Goal: Information Seeking & Learning: Learn about a topic

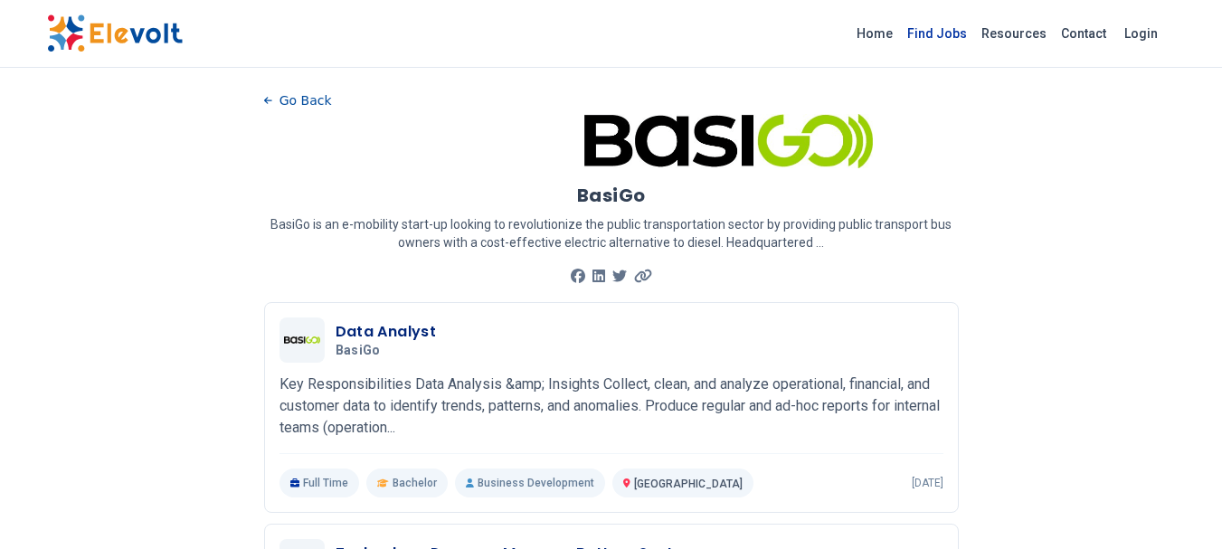
click at [943, 33] on link "Find Jobs" at bounding box center [937, 33] width 74 height 29
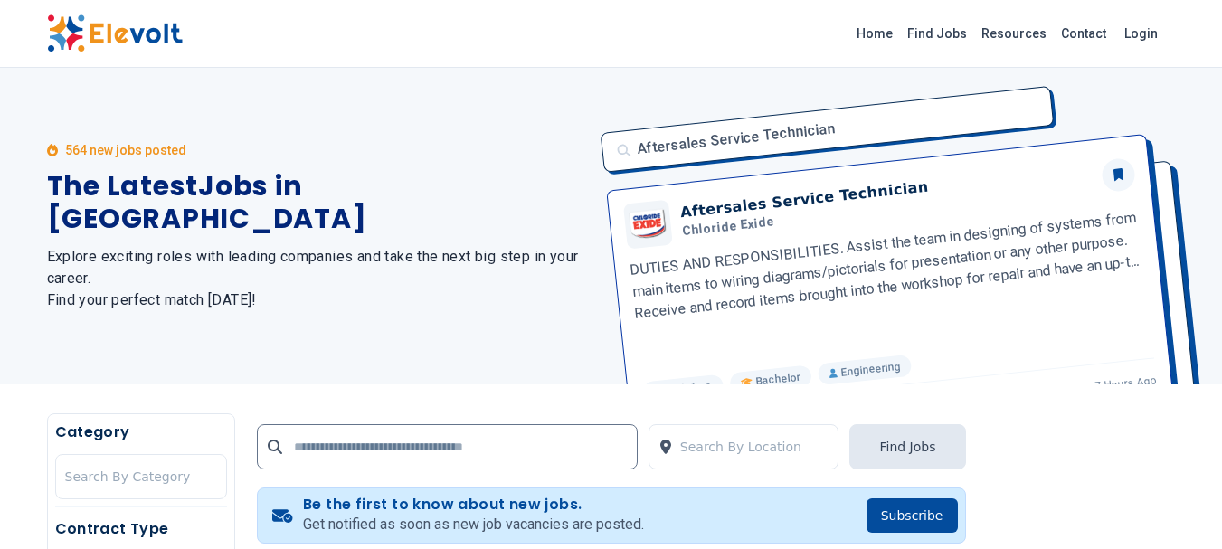
scroll to position [62, 0]
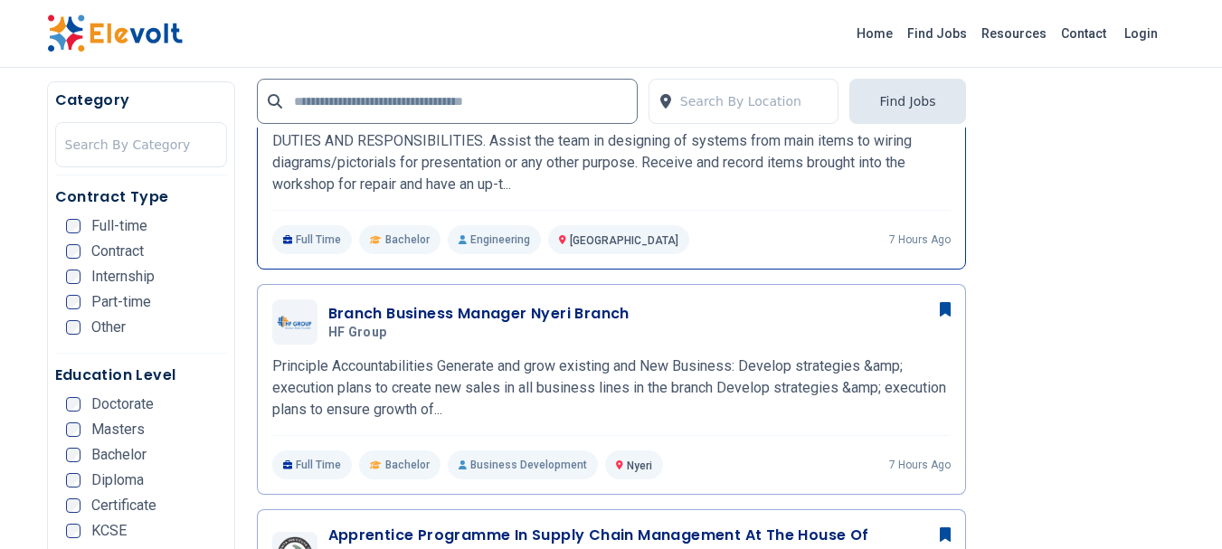
scroll to position [452, 0]
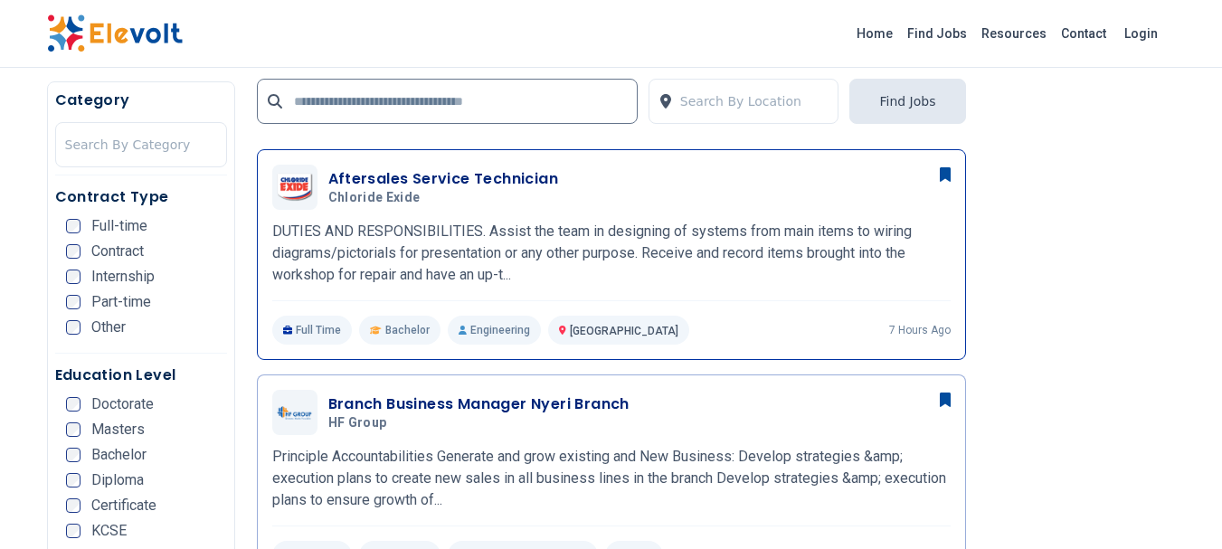
click at [385, 181] on h3 "Aftersales Service Technician" at bounding box center [443, 179] width 231 height 22
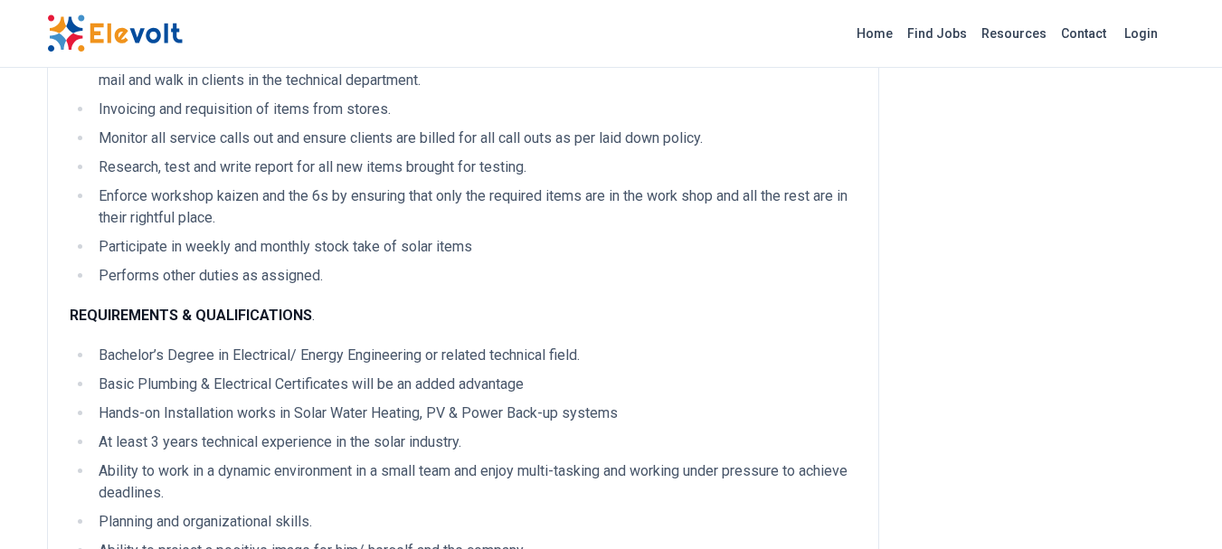
scroll to position [814, 0]
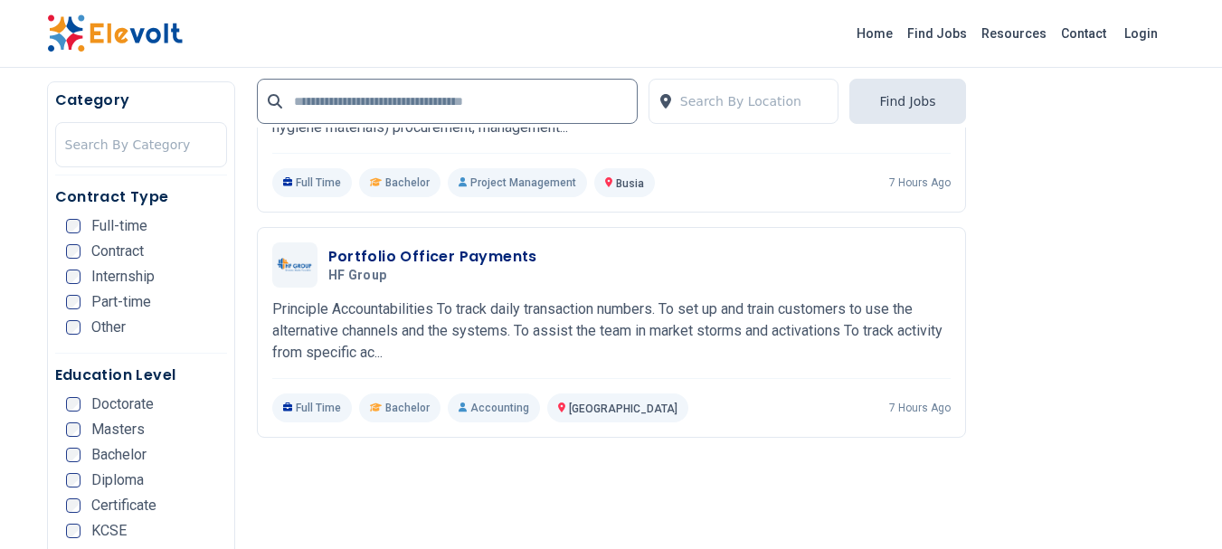
scroll to position [2352, 0]
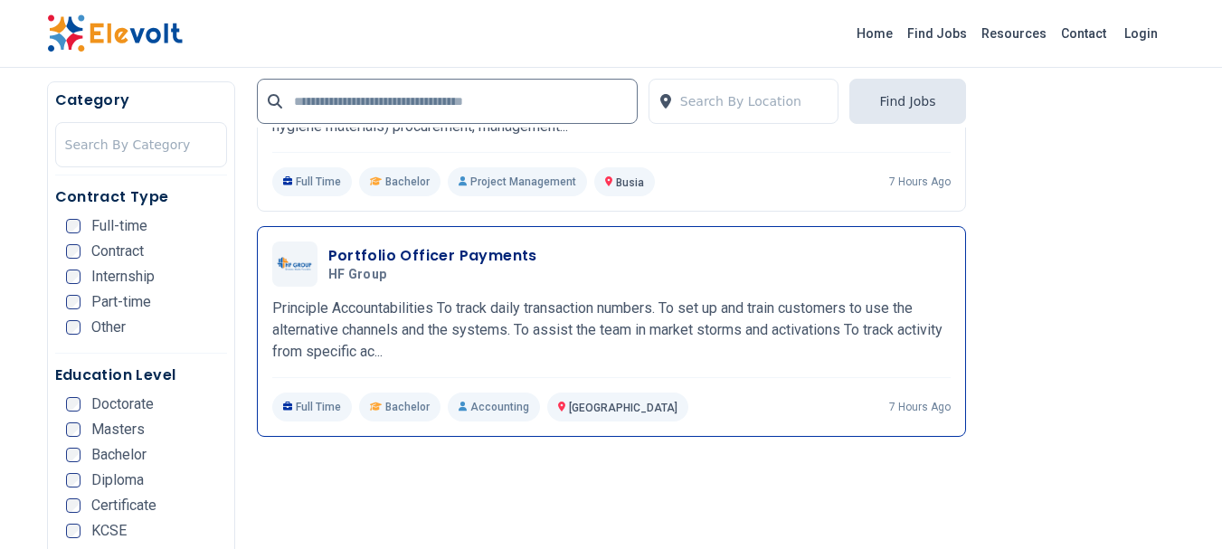
click at [413, 259] on h3 "Portfolio Officer Payments" at bounding box center [432, 256] width 209 height 22
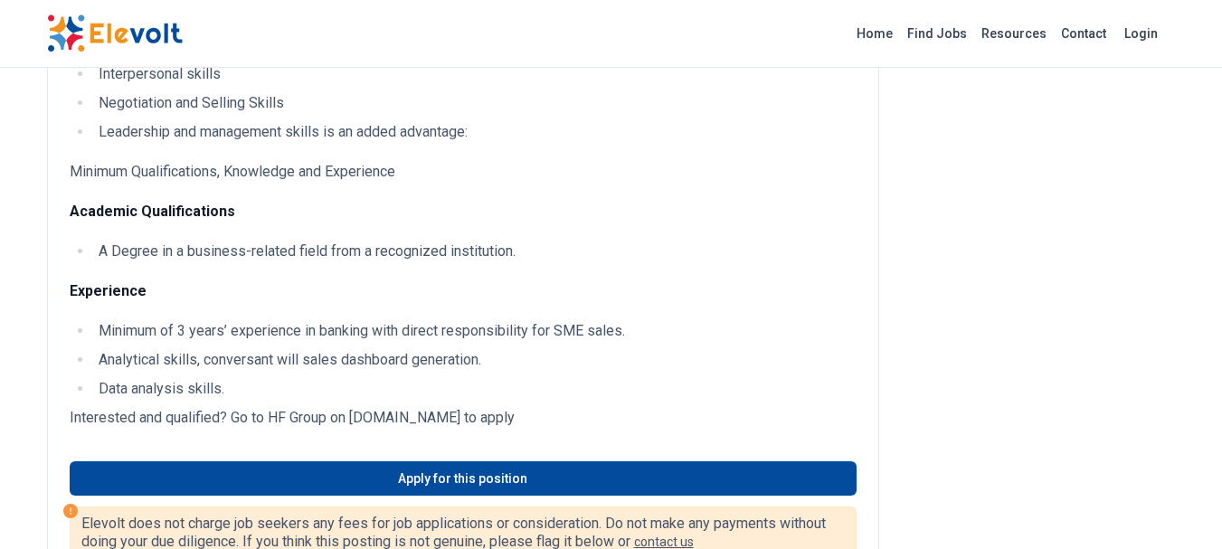
scroll to position [905, 0]
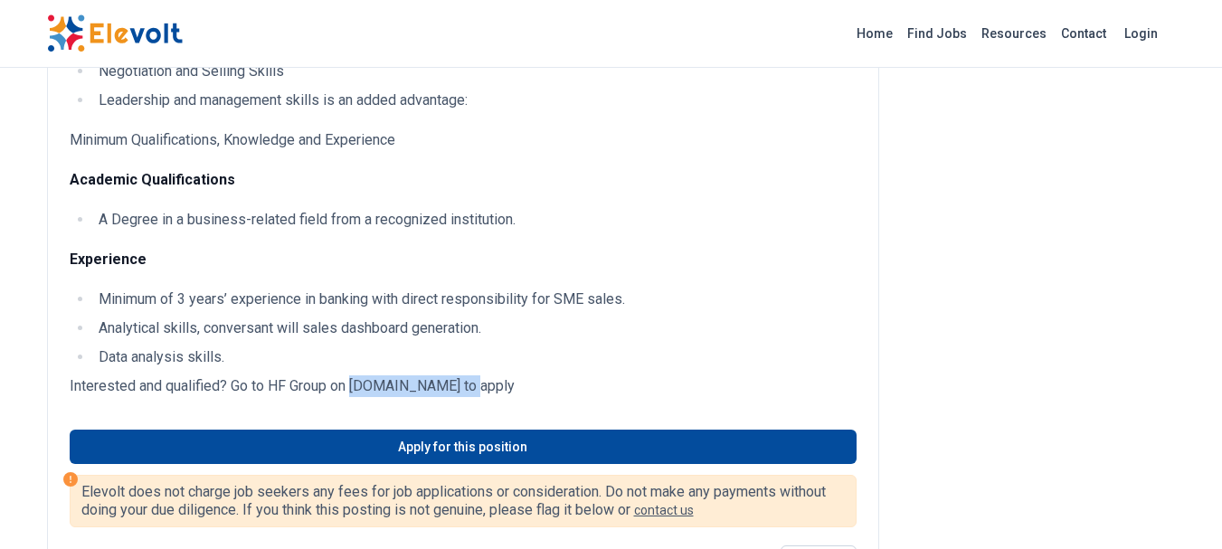
drag, startPoint x: 352, startPoint y: 384, endPoint x: 479, endPoint y: 394, distance: 127.0
click at [479, 394] on p "Interested and qualified? Go to HF Group on www.hfgroup.co.ke to apply" at bounding box center [463, 386] width 787 height 22
copy p "www.hfgroup.co.ke"
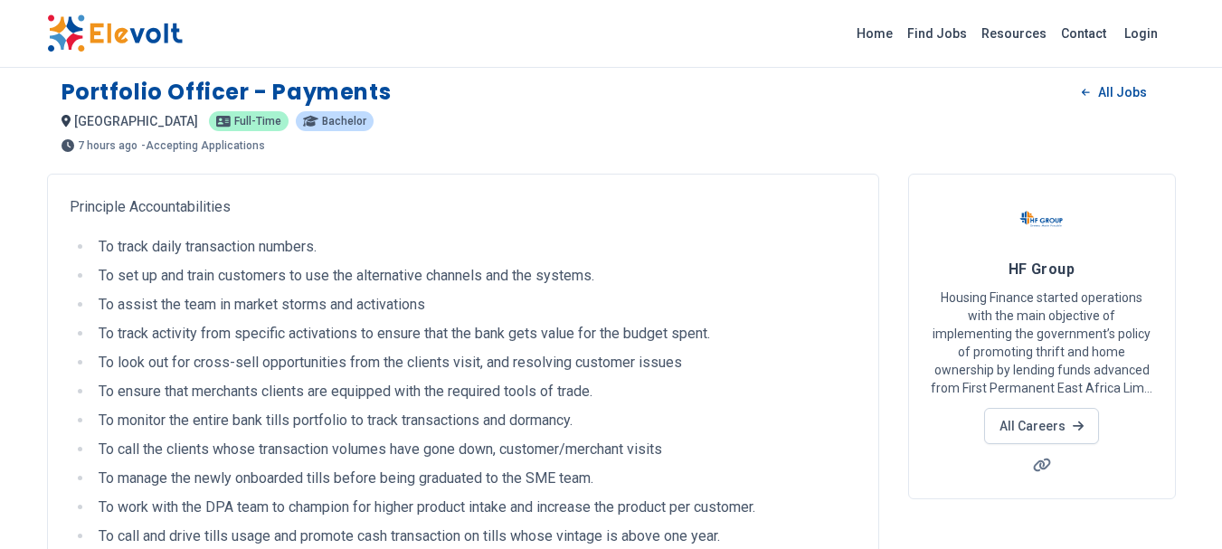
scroll to position [0, 0]
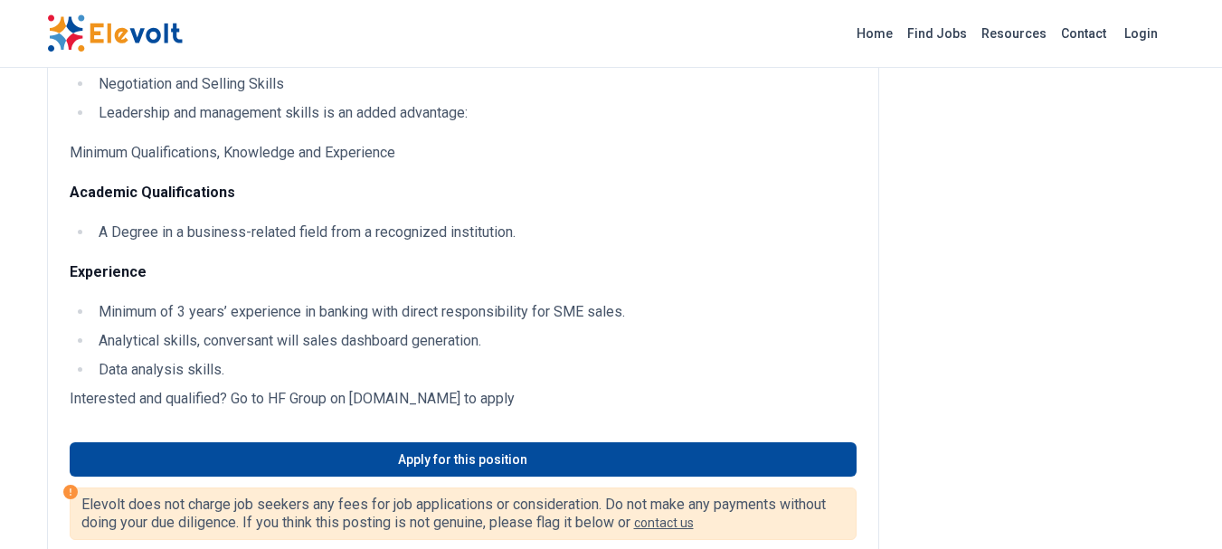
scroll to position [905, 0]
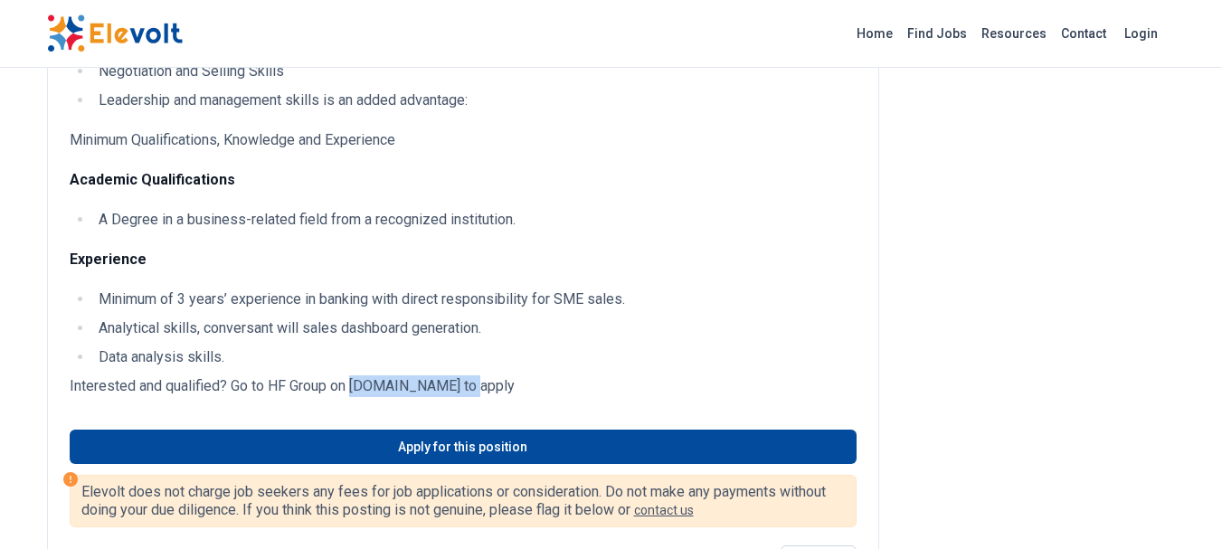
drag, startPoint x: 352, startPoint y: 384, endPoint x: 479, endPoint y: 390, distance: 126.8
click at [479, 390] on p "Interested and qualified? Go to HF Group on www.hfgroup.co.ke to apply" at bounding box center [463, 386] width 787 height 22
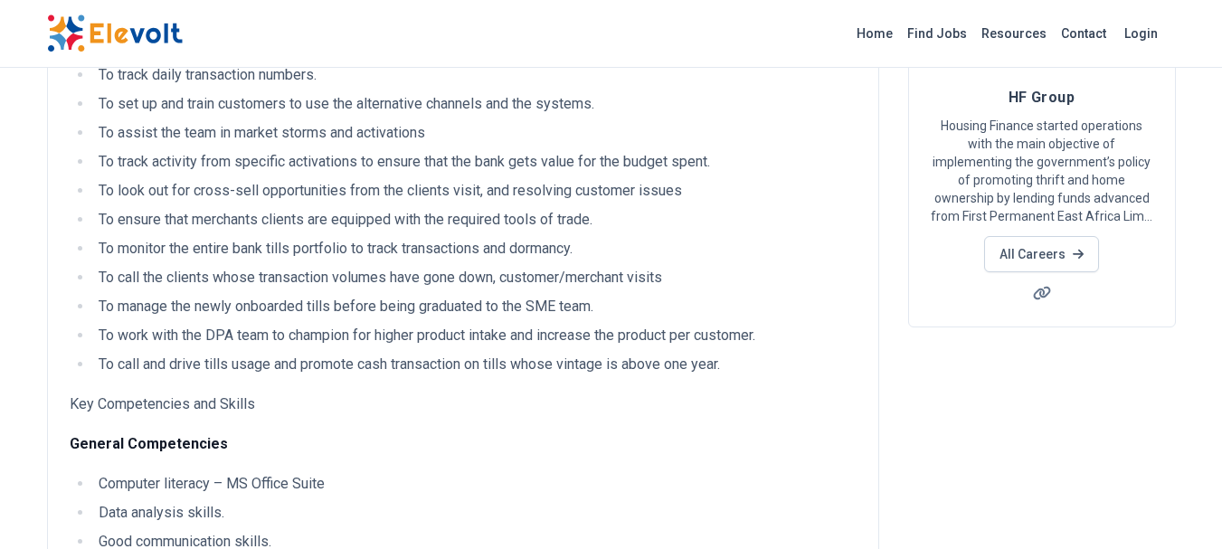
scroll to position [0, 0]
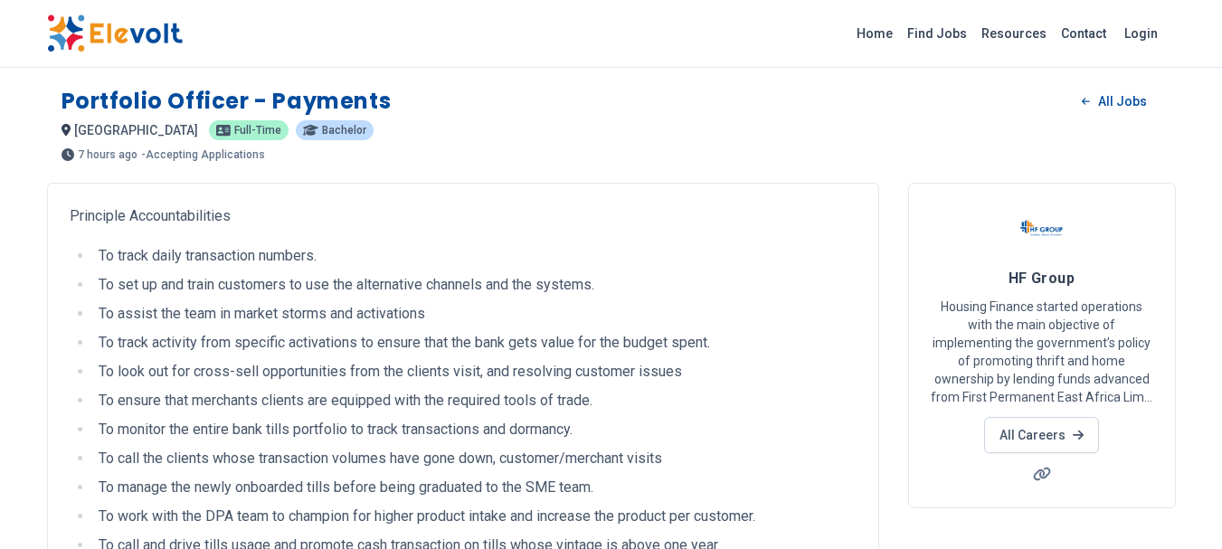
click at [392, 408] on li "To ensure that merchants clients are equipped with the required tools of trade." at bounding box center [475, 401] width 764 height 22
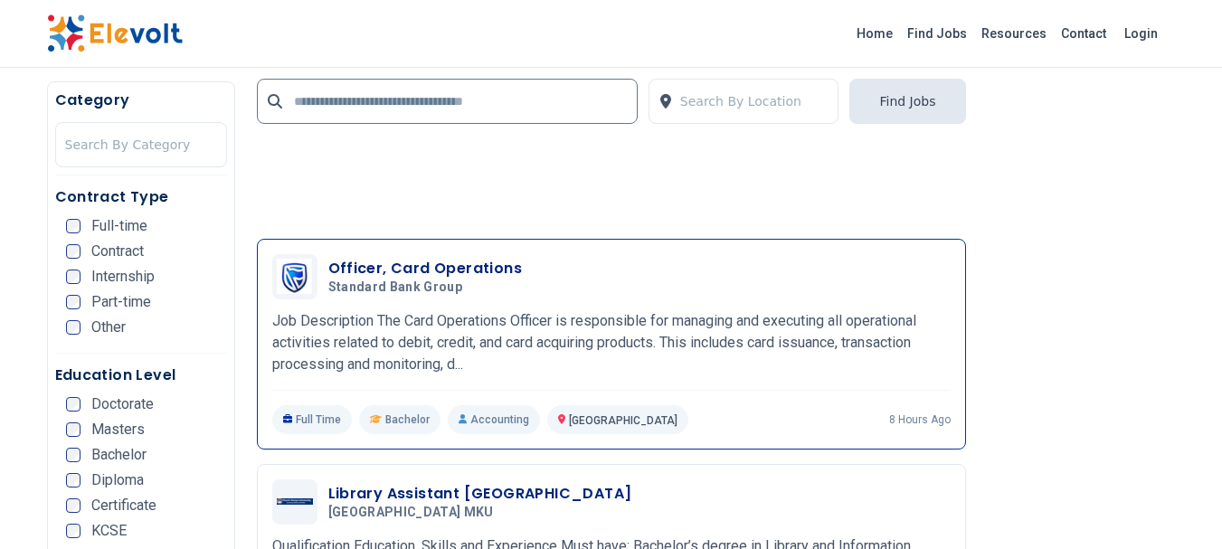
scroll to position [3076, 0]
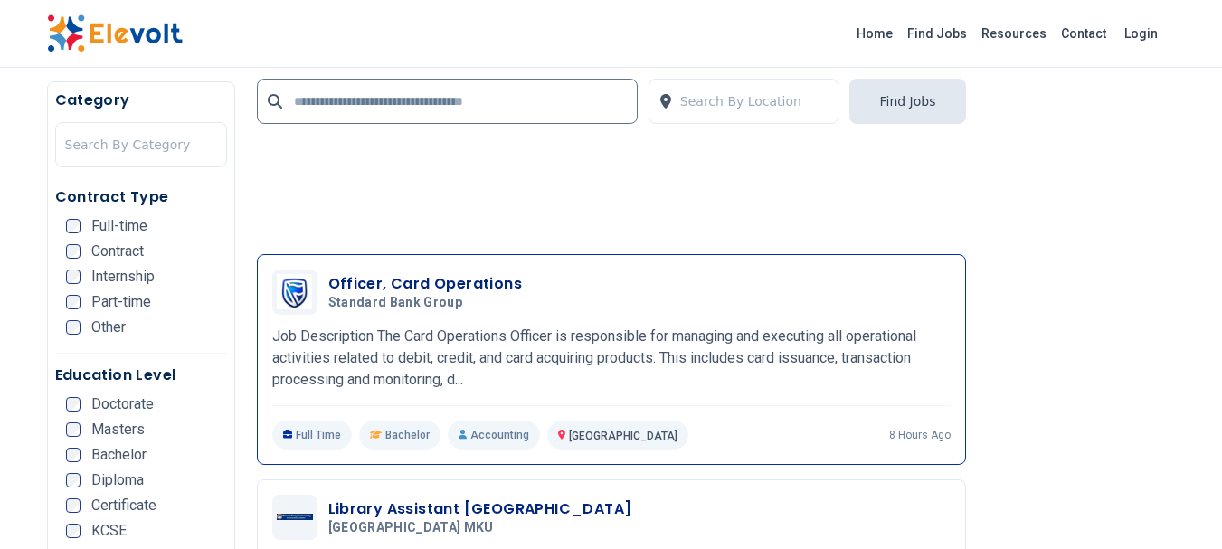
click at [355, 281] on h3 "Officer, Card Operations" at bounding box center [425, 284] width 194 height 22
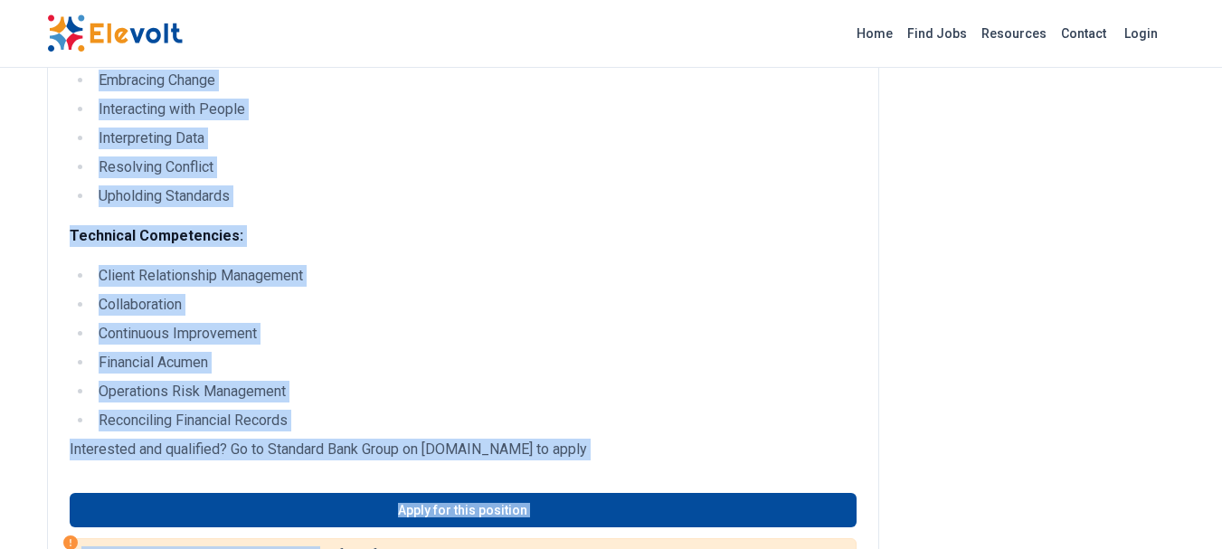
scroll to position [883, 0]
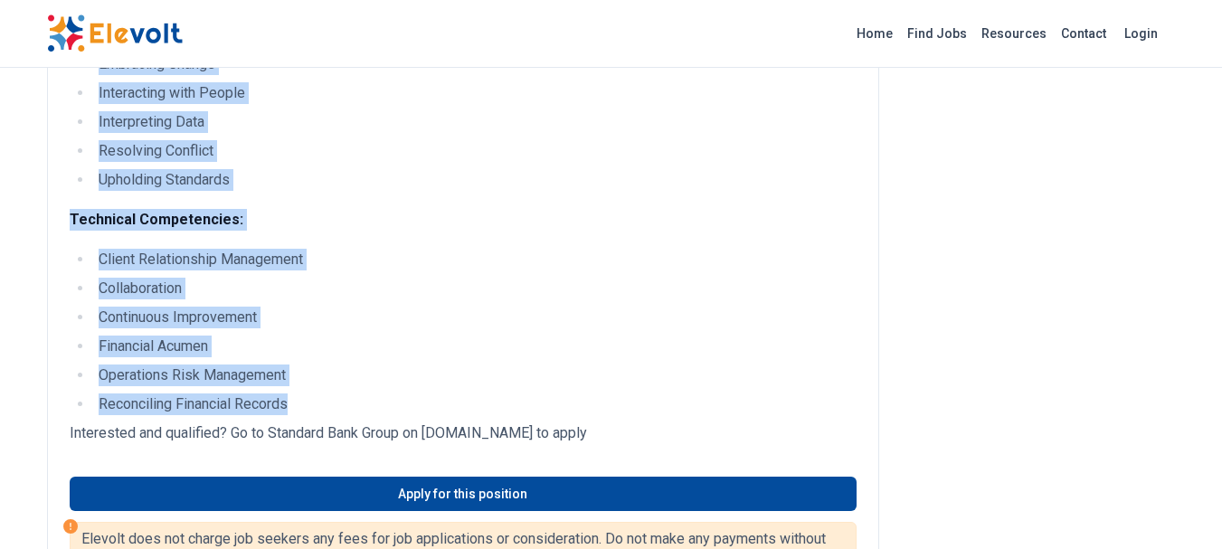
drag, startPoint x: 62, startPoint y: 95, endPoint x: 308, endPoint y: 401, distance: 392.5
click at [308, 401] on div "Officer, Card Operations All Jobs nairobi KE Full-time Bachelor 8 hours ago 09/…" at bounding box center [612, 478] width 1158 height 2722
copy div "Officer, Card Operations All Jobs nairobi KE Full-time Bachelor 8 hours ago 09/…"
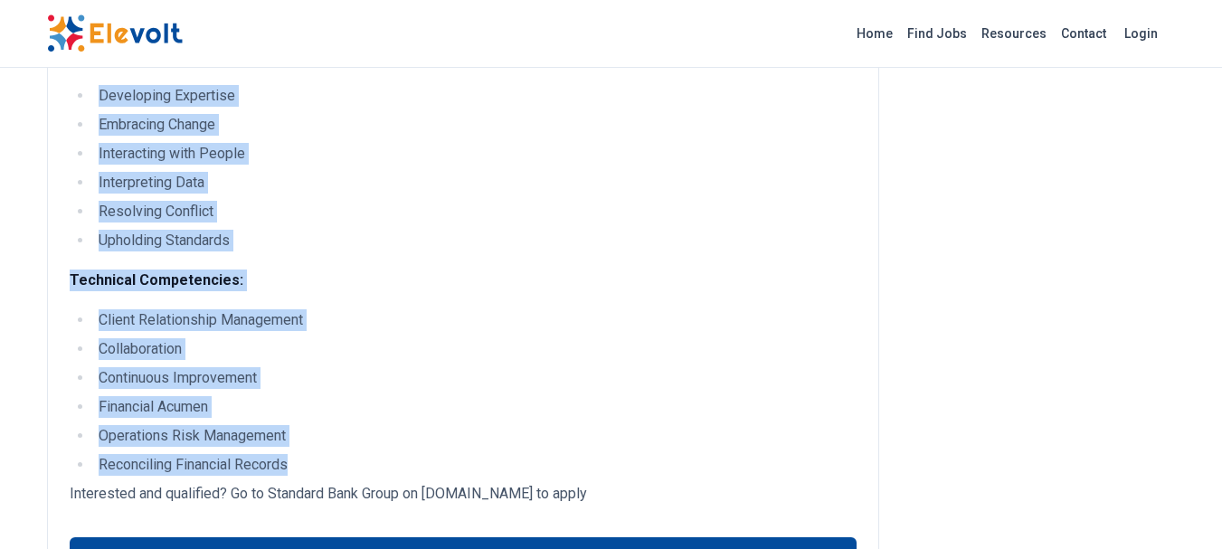
scroll to position [792, 0]
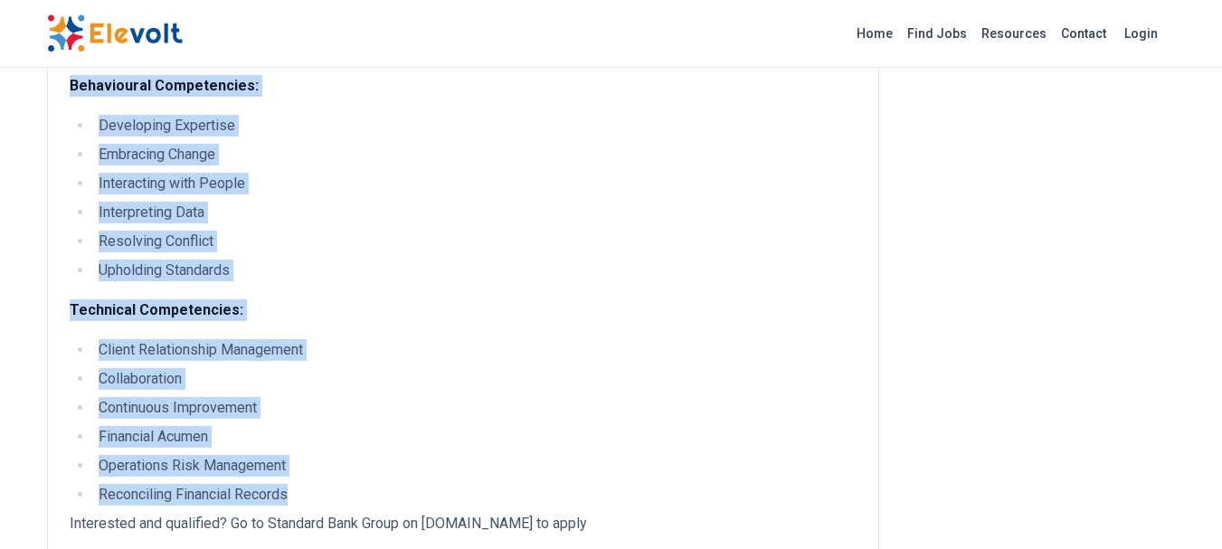
click at [191, 361] on ul "Client Relationship Management Collaboration Continuous Improvement Financial A…" at bounding box center [463, 422] width 787 height 166
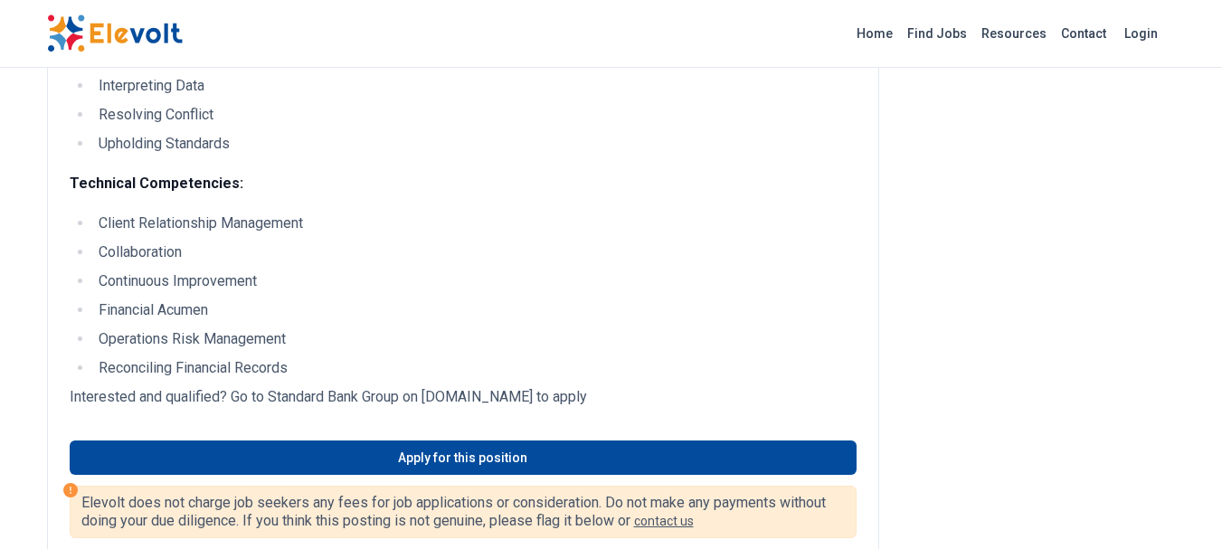
scroll to position [973, 0]
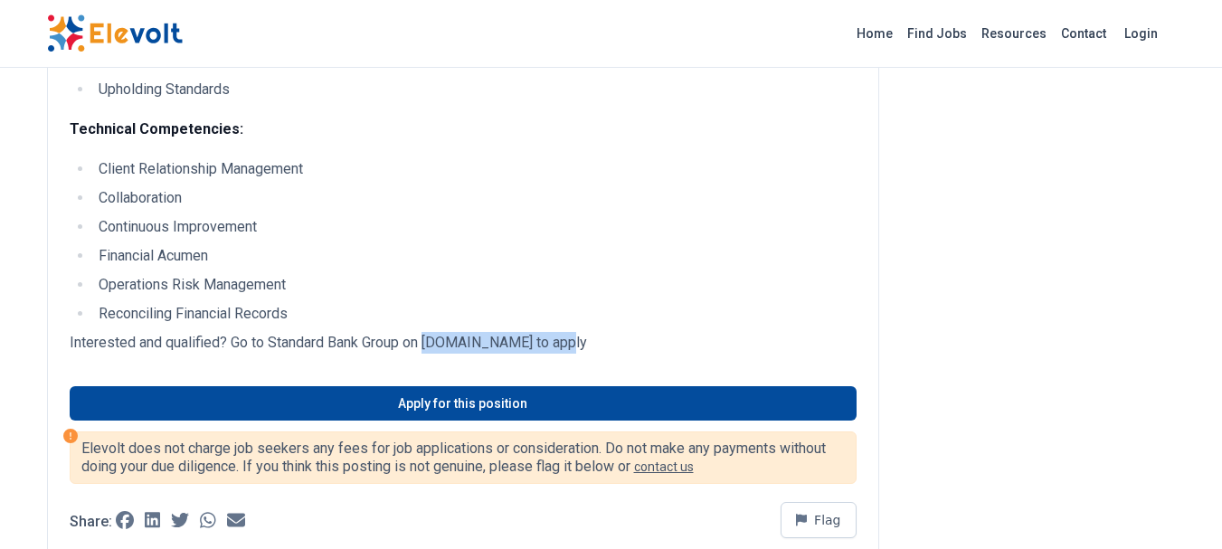
drag, startPoint x: 428, startPoint y: 343, endPoint x: 583, endPoint y: 346, distance: 154.7
click at [583, 346] on p "Interested and qualified? Go to Standard Bank Group on www.standardbank.com to …" at bounding box center [463, 343] width 787 height 22
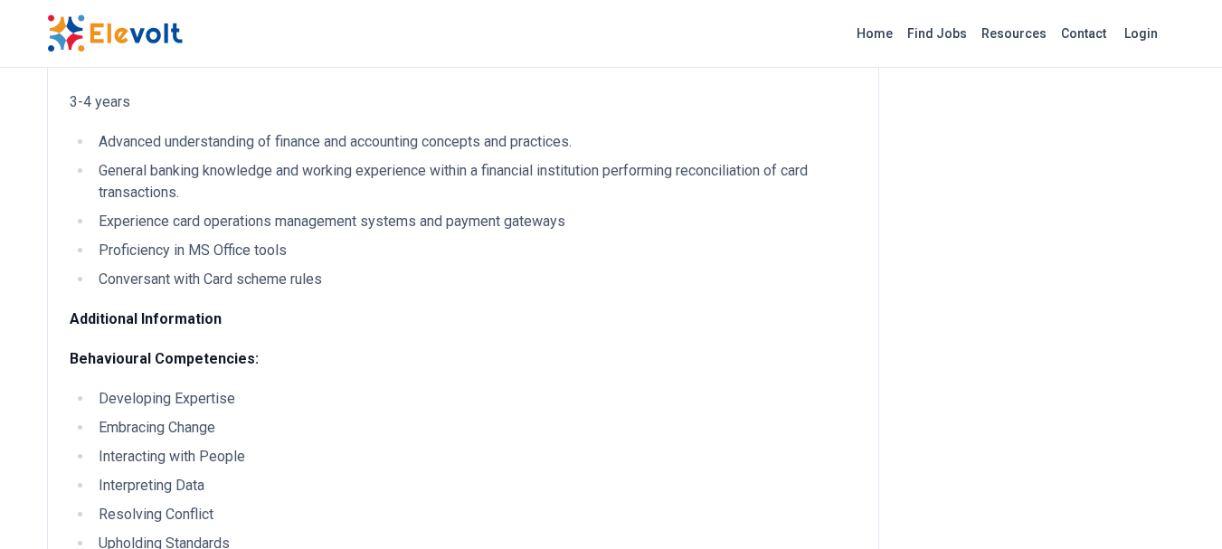
scroll to position [543, 0]
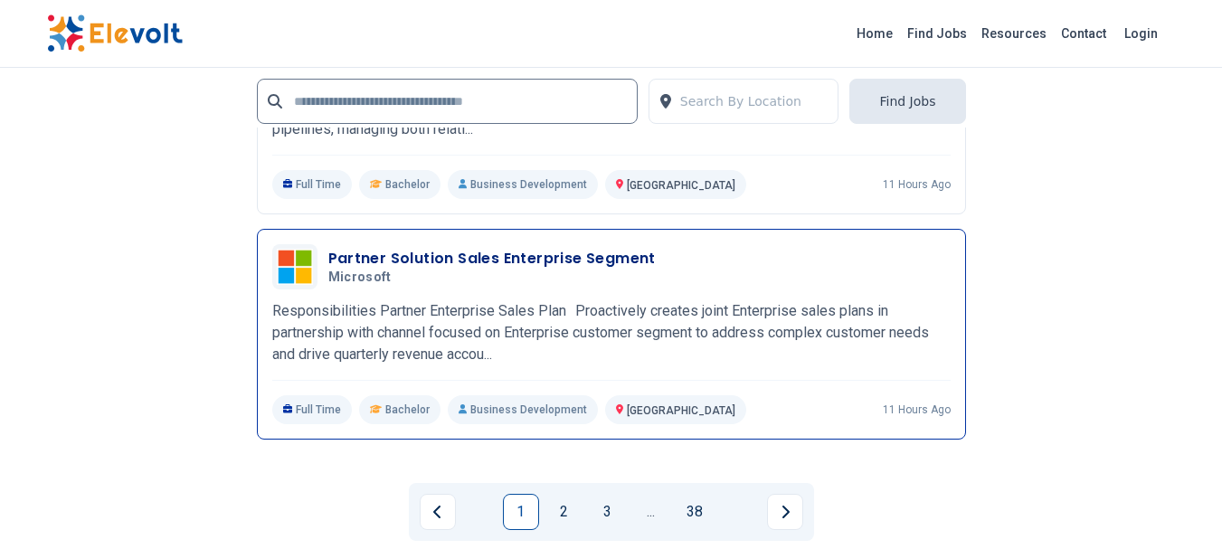
scroll to position [4433, 0]
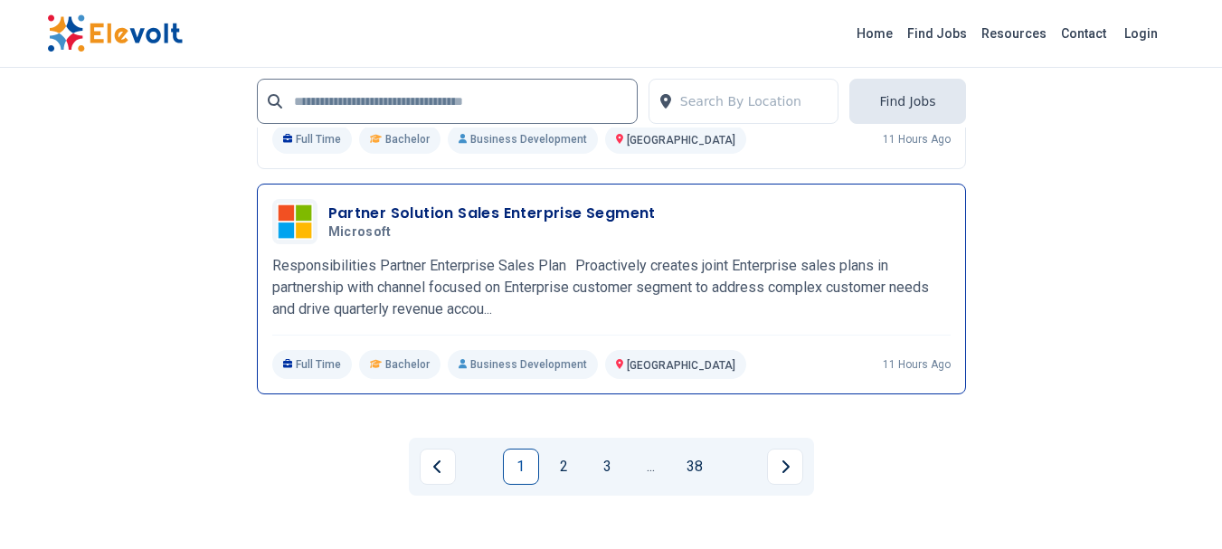
click at [361, 280] on p "Responsibilities Partner Enterprise Sales Plan Proactively creates joint Enterp…" at bounding box center [611, 287] width 678 height 65
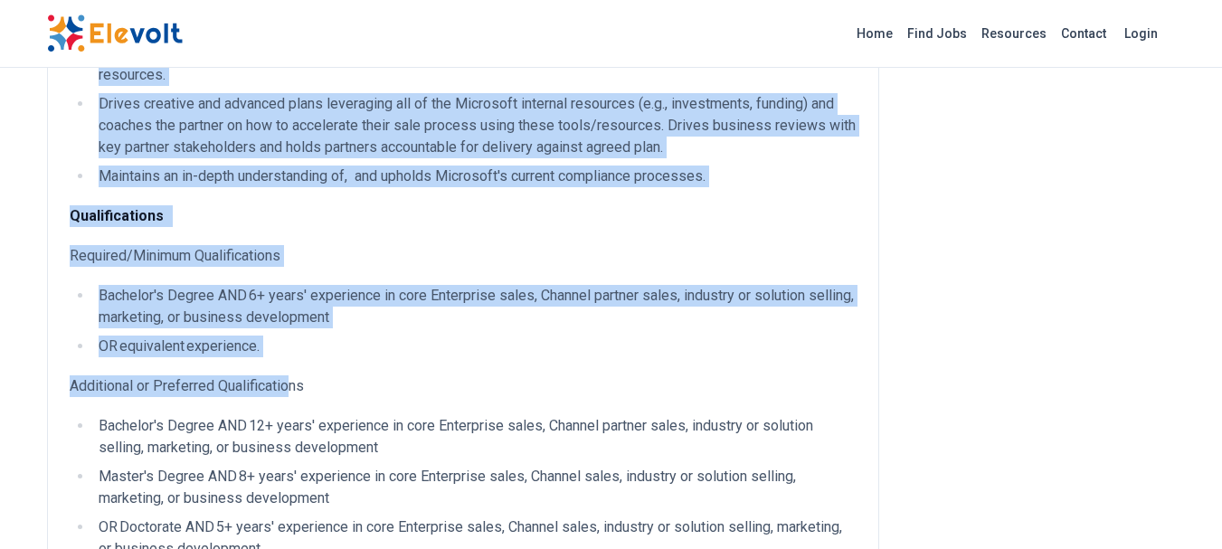
scroll to position [1038, 0]
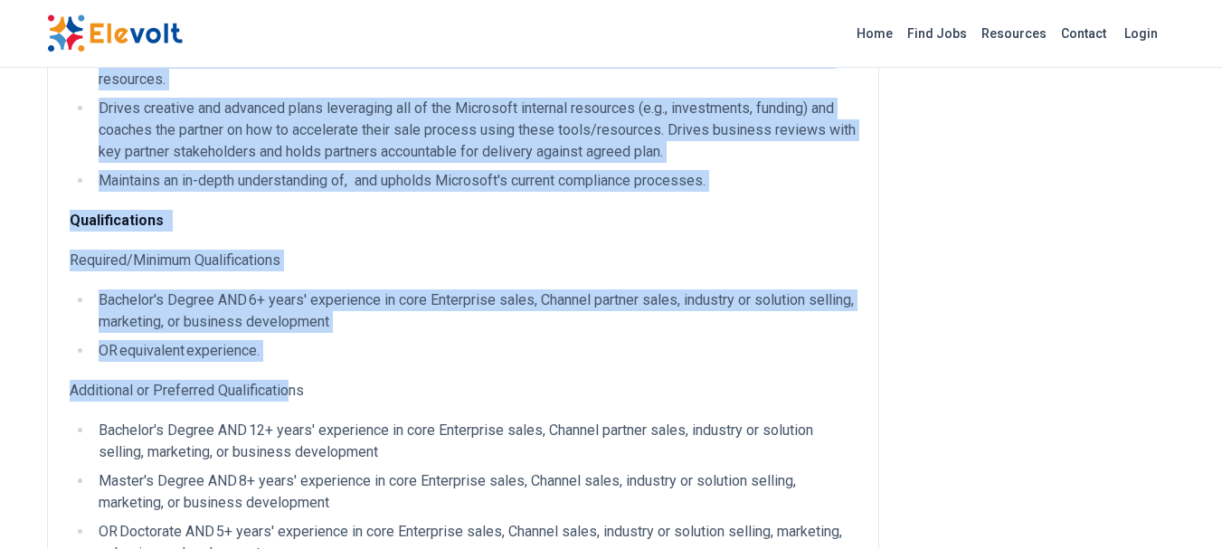
drag, startPoint x: 60, startPoint y: 96, endPoint x: 243, endPoint y: 356, distance: 318.0
click at [294, 357] on div "Partner Solution Sales - Enterprise Segment All Jobs nairobi KE Full-time Bache…" at bounding box center [612, 489] width 1158 height 3055
copy div "Partner Solution Sales - Enterprise Segment All Jobs nairobi KE Full-time Bache…"
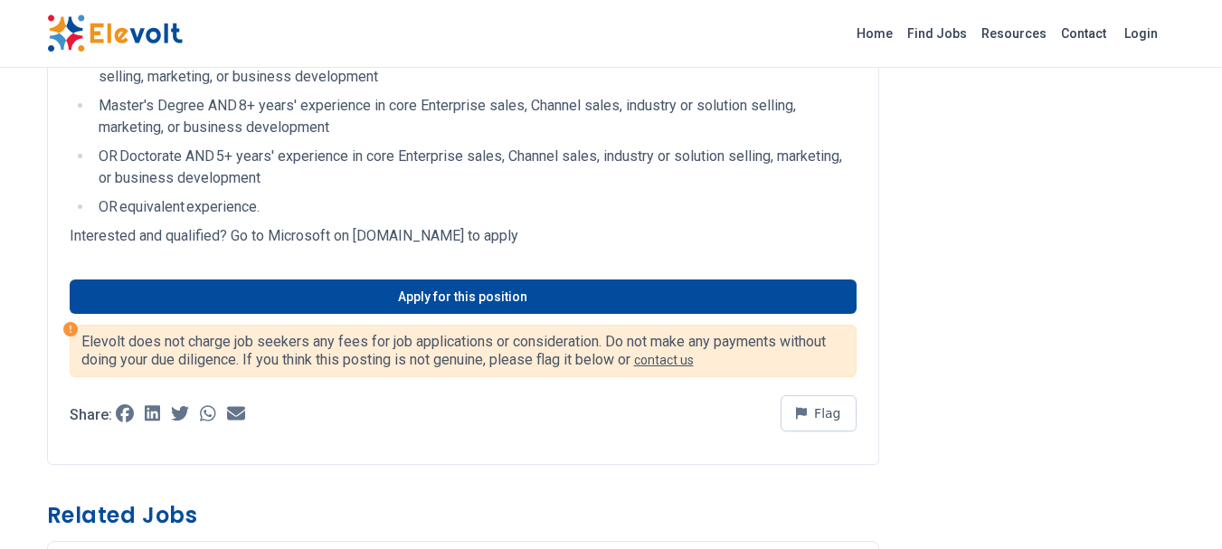
scroll to position [1309, 0]
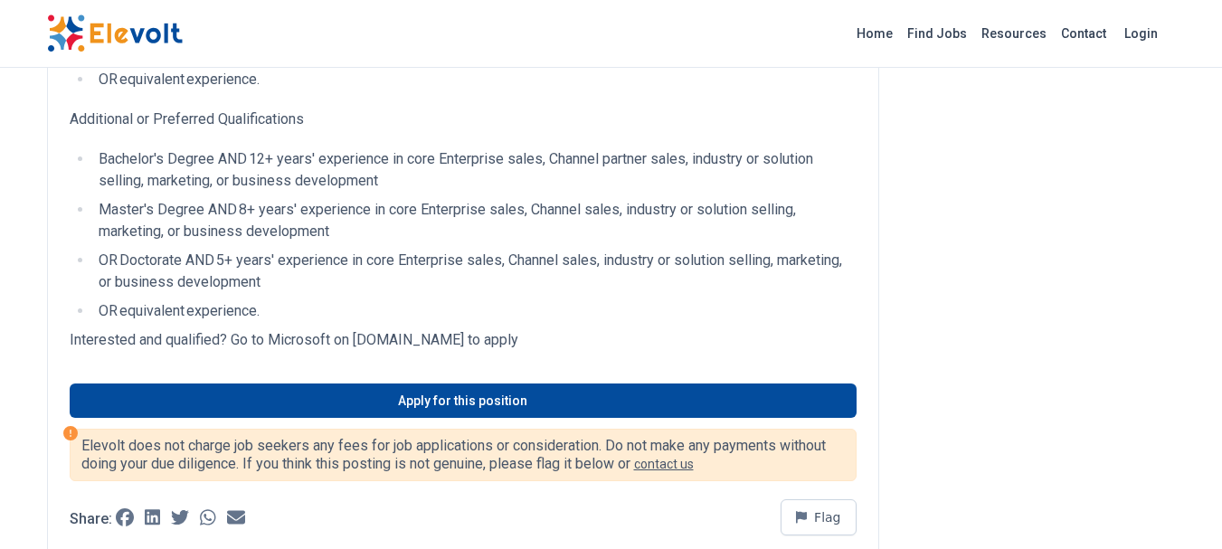
click at [340, 339] on p "Interested and qualified? Go to Microsoft on jobs.careers.microsoft.com to apply" at bounding box center [463, 340] width 787 height 22
drag, startPoint x: 355, startPoint y: 338, endPoint x: 528, endPoint y: 339, distance: 173.7
click at [528, 339] on p "Interested and qualified? Go to Microsoft on jobs.careers.microsoft.com to apply" at bounding box center [463, 340] width 787 height 22
copy p "jobs.careers.microsoft.com"
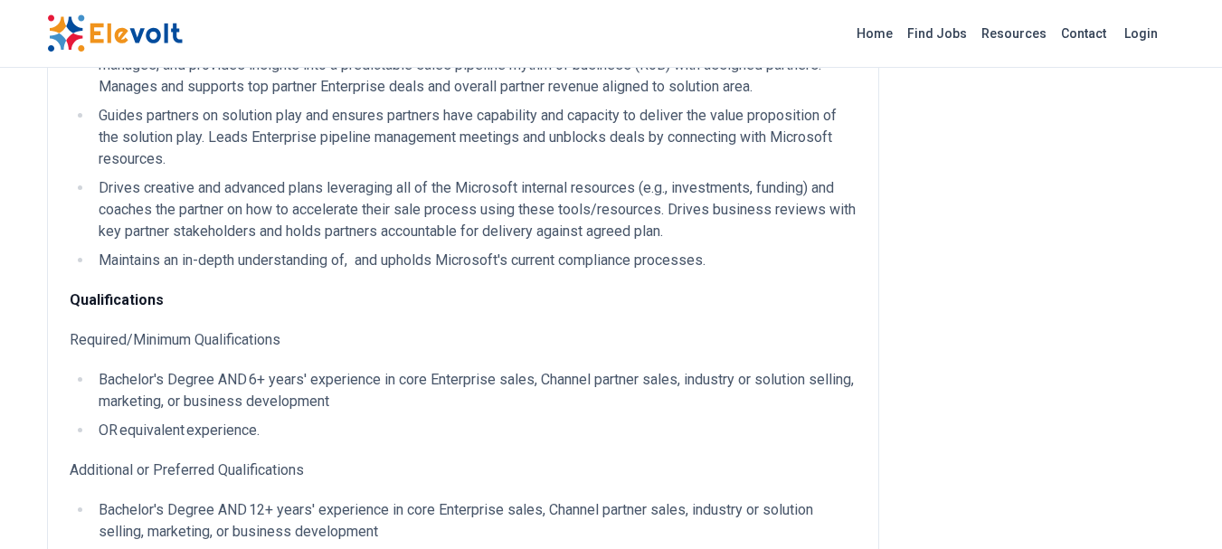
scroll to position [1128, 0]
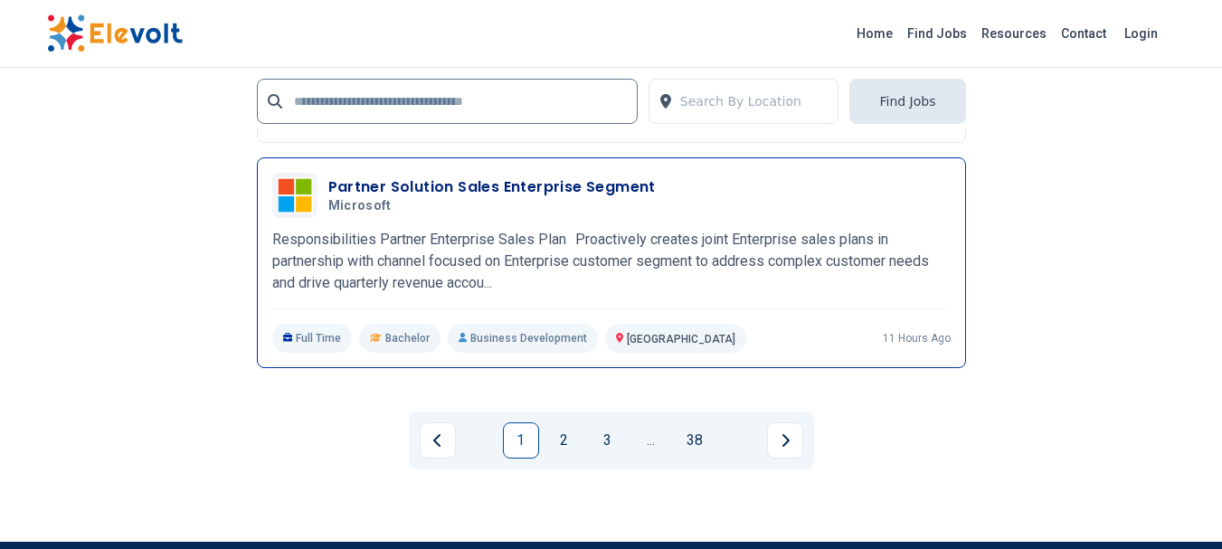
scroll to position [4433, 0]
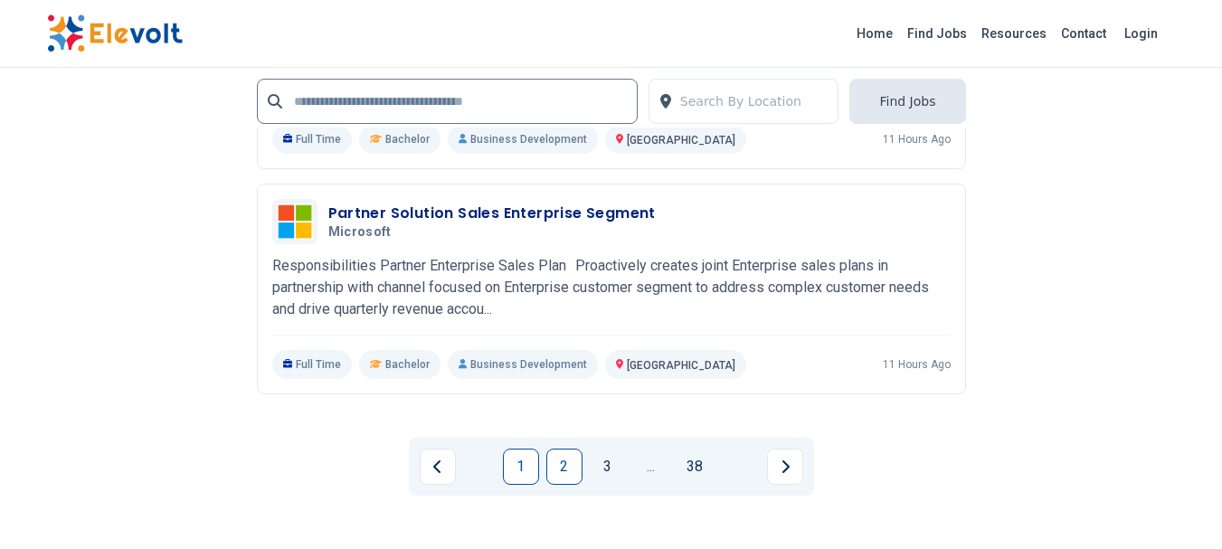
click at [566, 465] on link "2" at bounding box center [564, 467] width 36 height 36
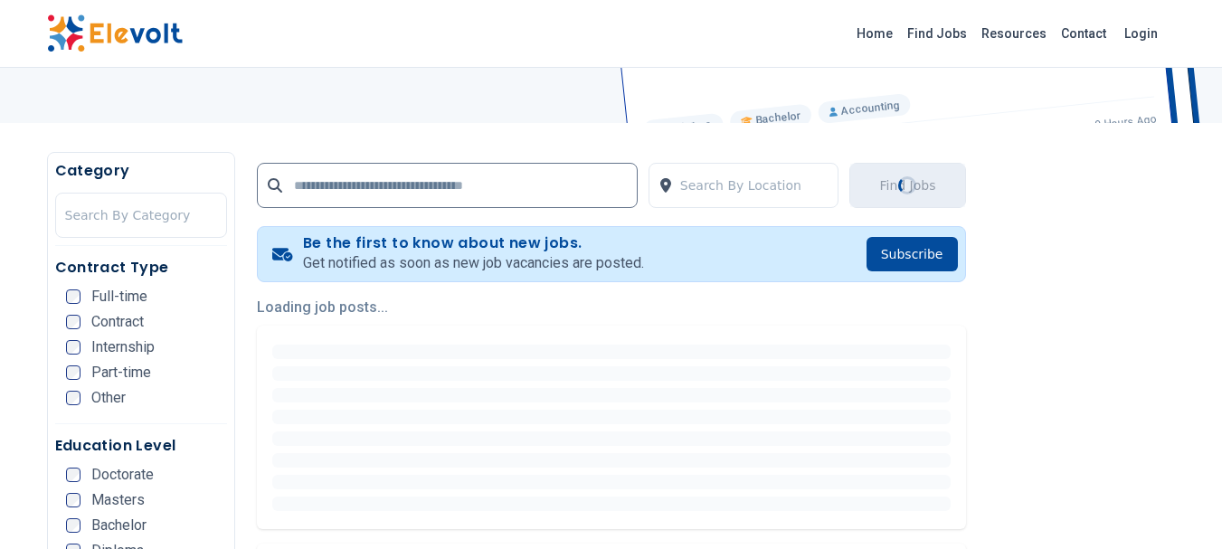
scroll to position [271, 0]
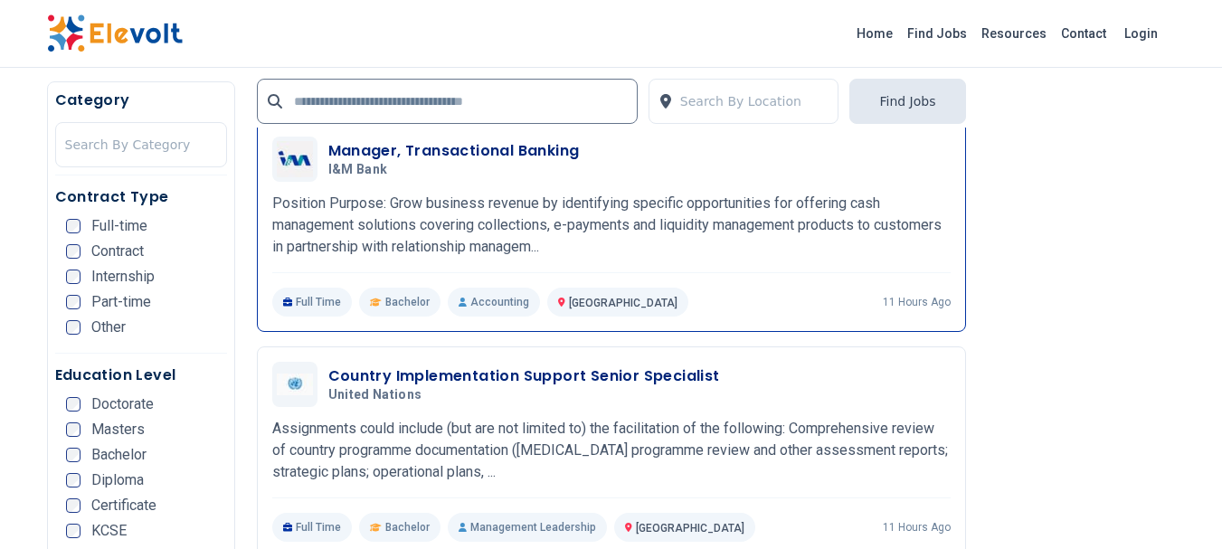
scroll to position [905, 0]
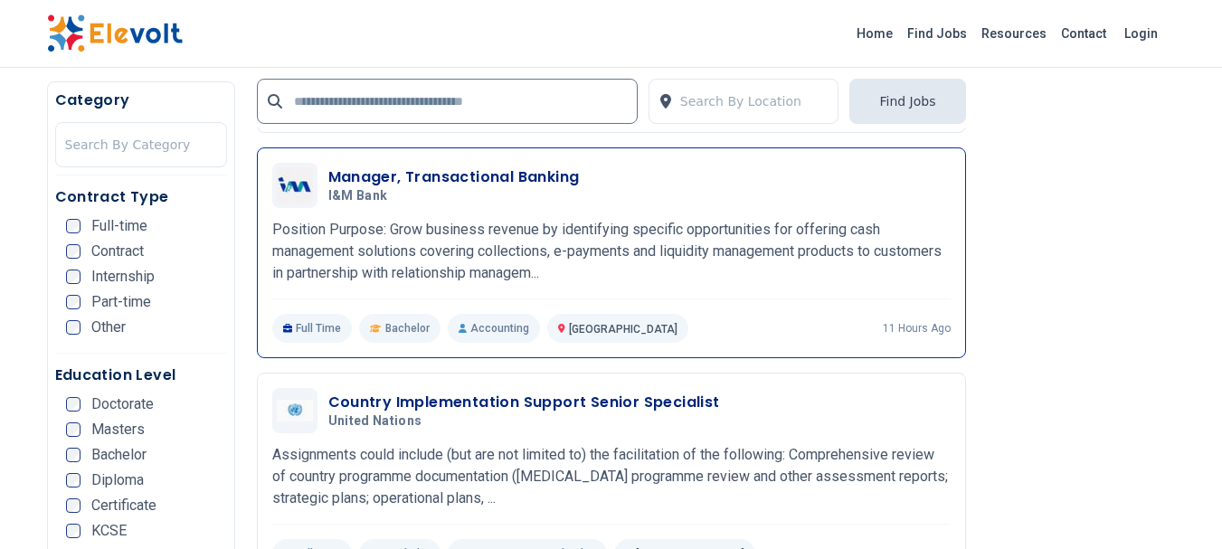
click at [407, 183] on h3 "Manager, Transactional Banking" at bounding box center [453, 177] width 251 height 22
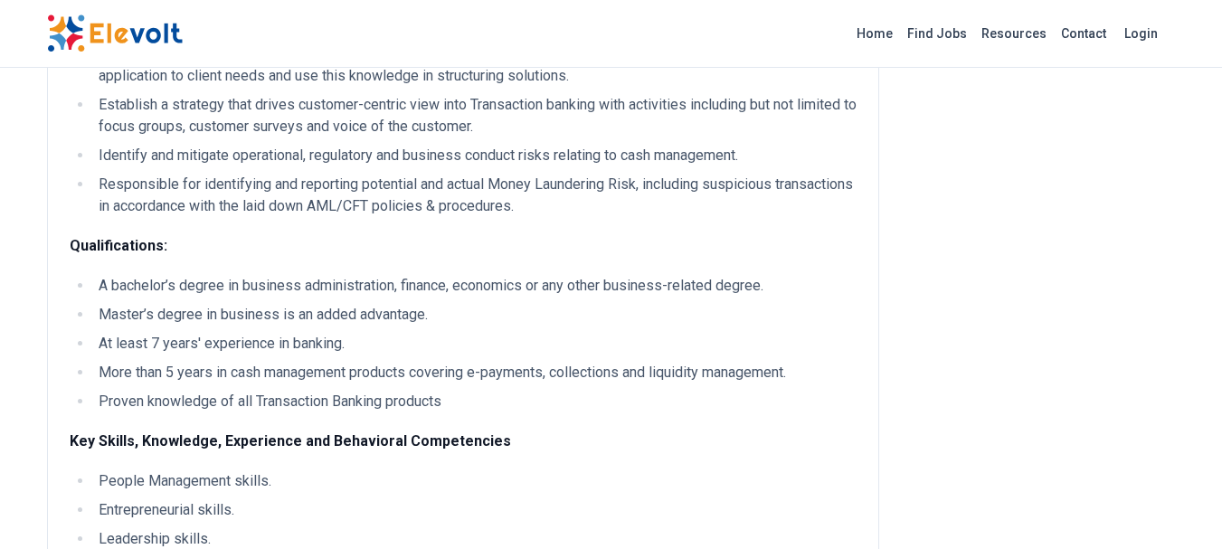
scroll to position [1086, 0]
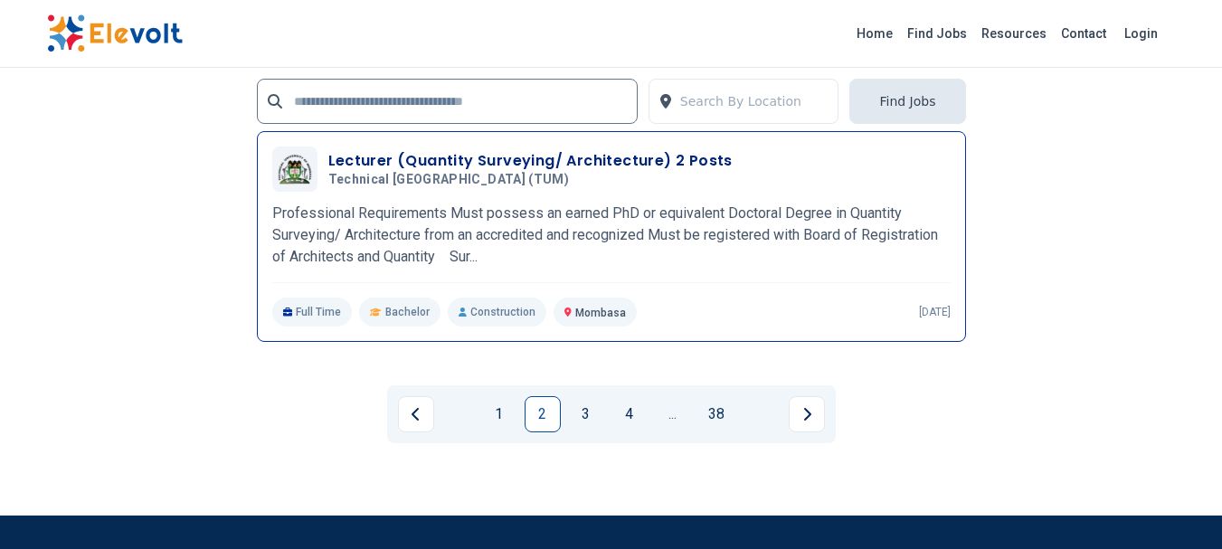
scroll to position [4071, 0]
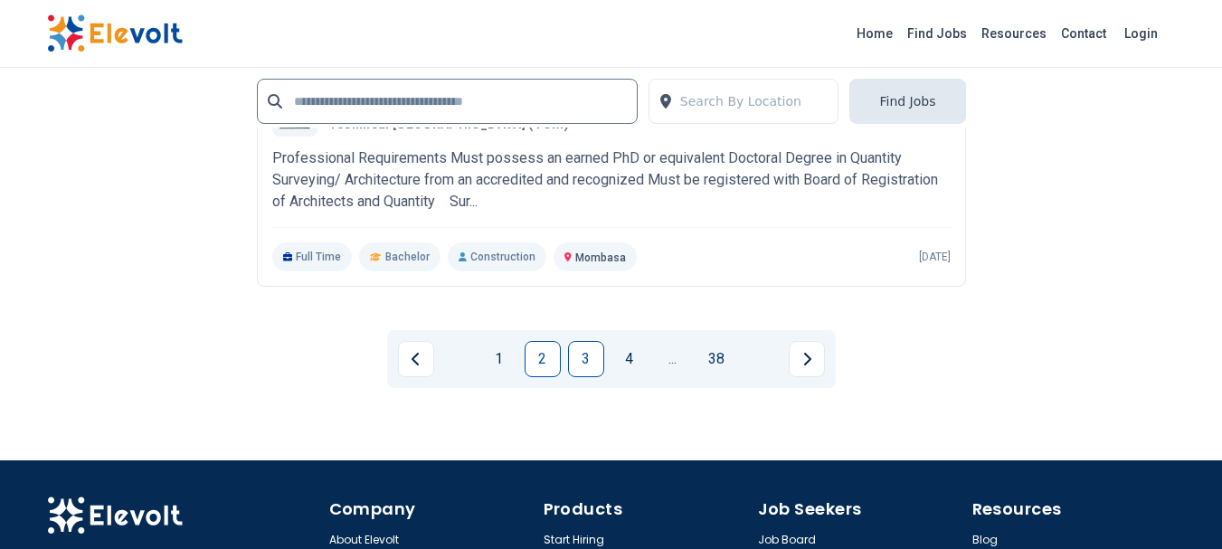
click at [581, 377] on link "3" at bounding box center [586, 359] width 36 height 36
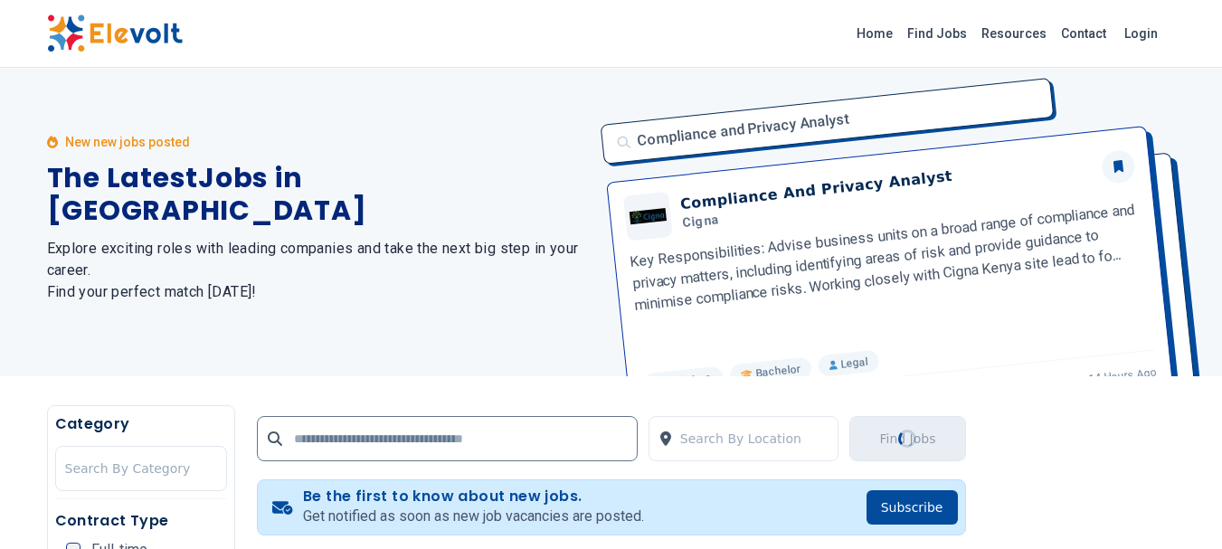
scroll to position [0, 0]
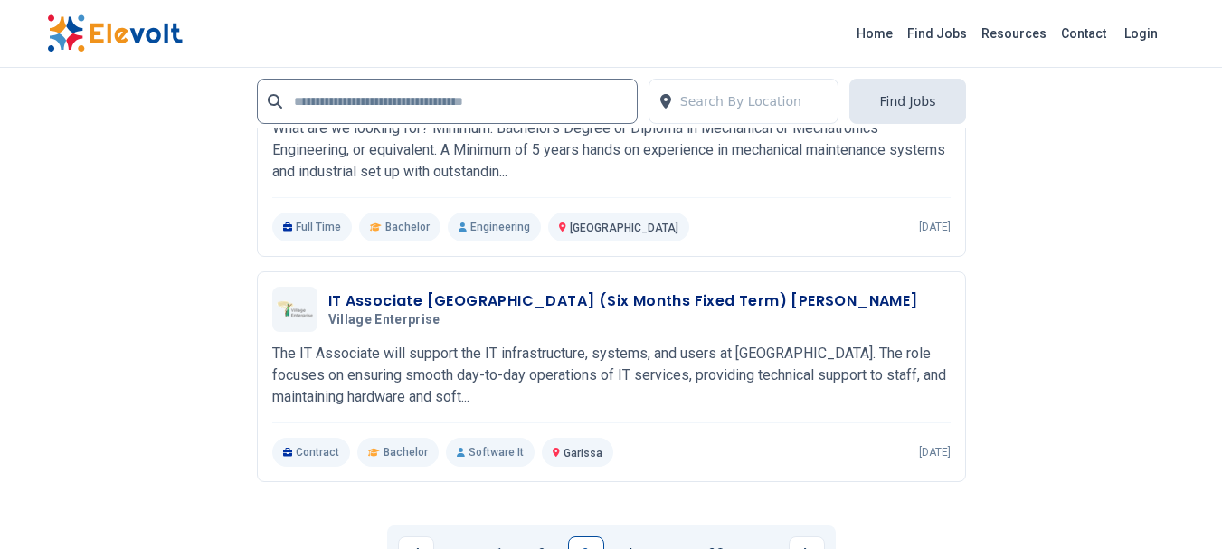
scroll to position [3789, 0]
